Goal: Find specific page/section: Find specific page/section

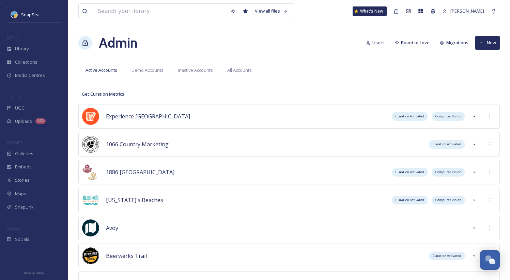
scroll to position [423, 0]
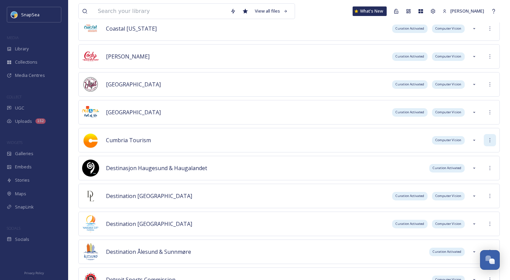
click at [489, 142] on icon at bounding box center [489, 140] width 5 height 5
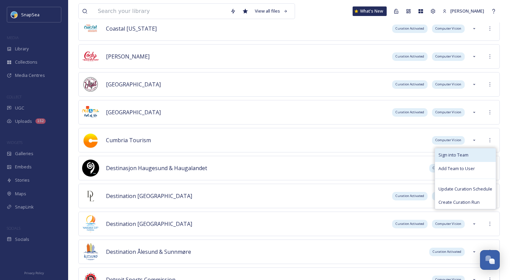
click at [472, 159] on div "Sign into Team" at bounding box center [465, 154] width 61 height 13
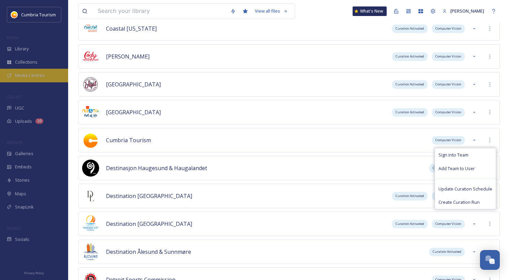
click at [35, 78] on span "Media Centres" at bounding box center [30, 75] width 30 height 6
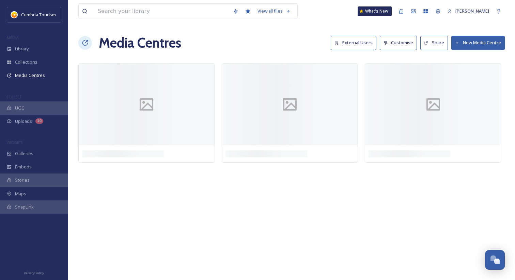
click at [343, 36] on button "External Users" at bounding box center [354, 43] width 46 height 14
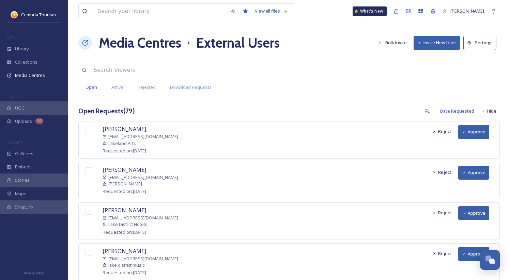
click at [124, 41] on h1 "Media Centres" at bounding box center [140, 43] width 82 height 20
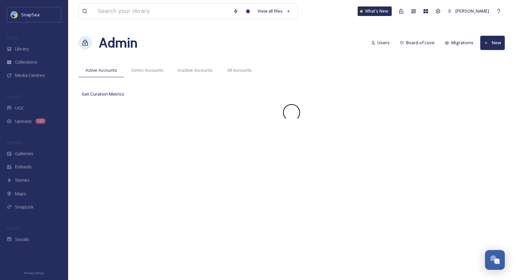
click at [262, 24] on div "View all files What's New [PERSON_NAME] Admin Users Board of Love Migrations Ne…" at bounding box center [291, 140] width 447 height 280
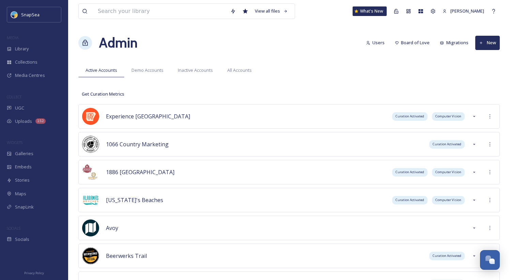
click at [304, 37] on div "Admin Users Board of Love Migrations New" at bounding box center [288, 43] width 421 height 20
click at [327, 47] on div "Admin Users Board of Love Migrations New" at bounding box center [288, 43] width 421 height 20
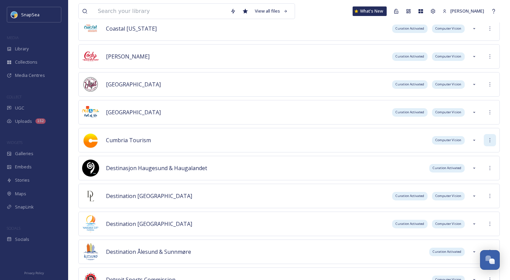
click at [486, 142] on div at bounding box center [490, 140] width 12 height 12
click at [476, 152] on div "Sign into Team" at bounding box center [465, 154] width 61 height 13
click at [17, 82] on div "Cumbria Tourism MEDIA Library Collections Media Centres COLLECT UGC Uploads 10 …" at bounding box center [34, 126] width 68 height 239
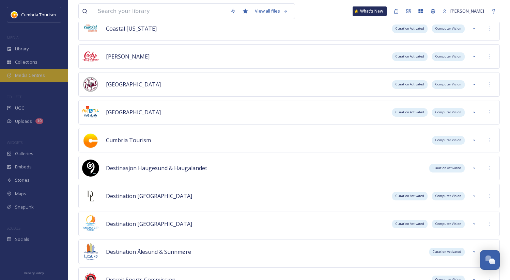
click at [21, 80] on div "Media Centres" at bounding box center [34, 75] width 68 height 13
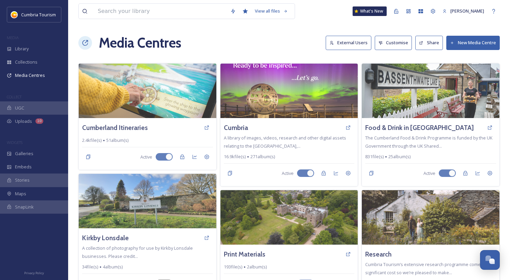
click at [350, 46] on button "External Users" at bounding box center [349, 43] width 46 height 14
